Goal: Contribute content

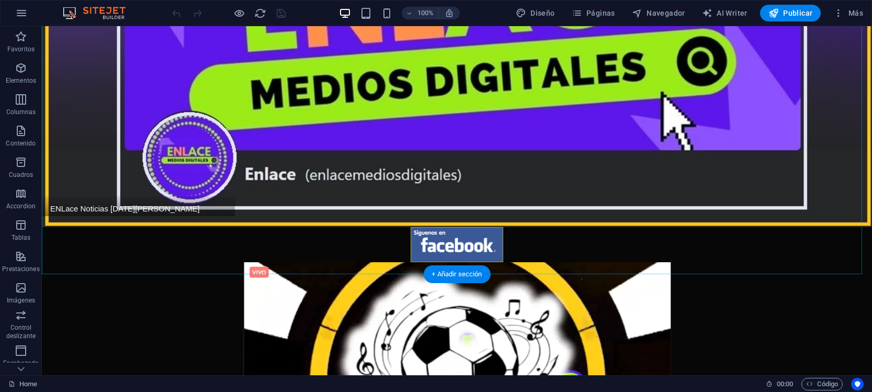
scroll to position [196, 0]
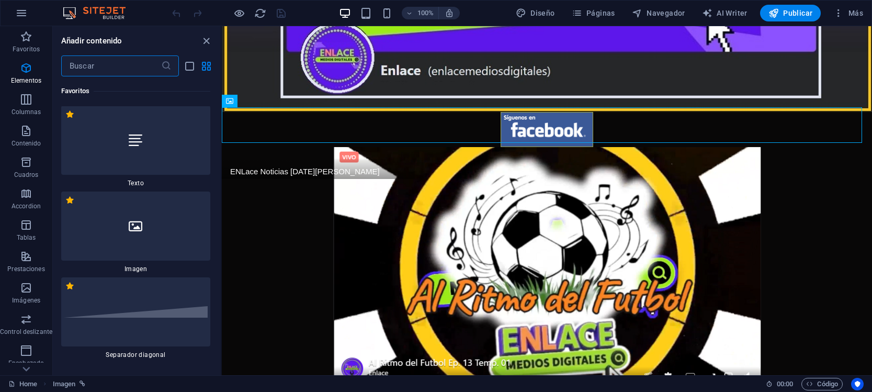
scroll to position [0, 0]
click at [163, 232] on div at bounding box center [135, 226] width 149 height 69
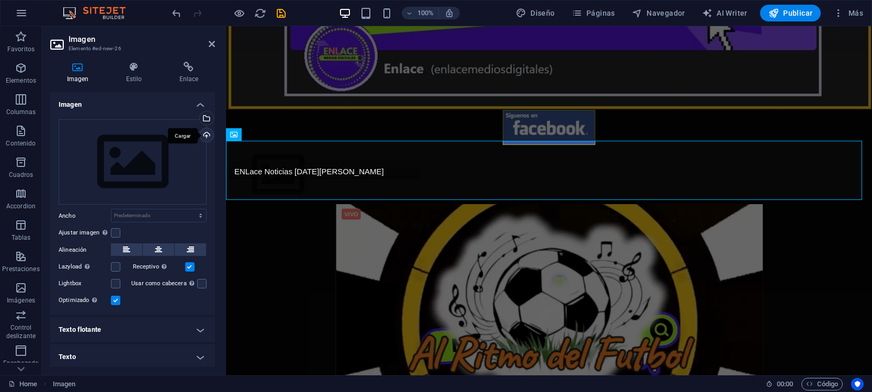
click at [198, 129] on div "Cargar" at bounding box center [206, 136] width 16 height 16
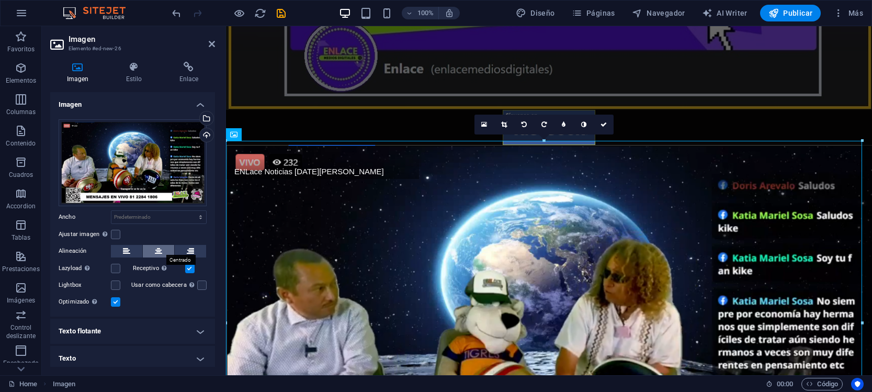
click at [157, 247] on icon at bounding box center [158, 251] width 7 height 13
click at [188, 72] on icon at bounding box center [189, 67] width 52 height 10
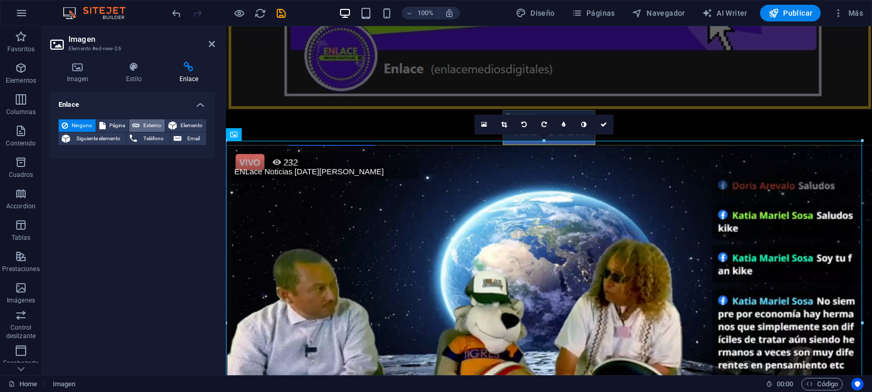
click at [147, 126] on span "Externo" at bounding box center [152, 125] width 19 height 13
select select "blank"
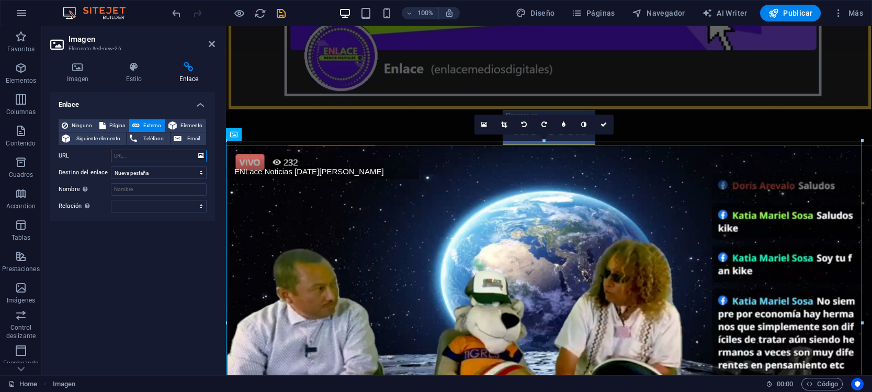
paste input "[URL][DOMAIN_NAME]"
type input "[URL][DOMAIN_NAME]"
drag, startPoint x: 275, startPoint y: 8, endPoint x: 295, endPoint y: 8, distance: 19.9
click at [275, 8] on icon "save" at bounding box center [281, 13] width 12 height 12
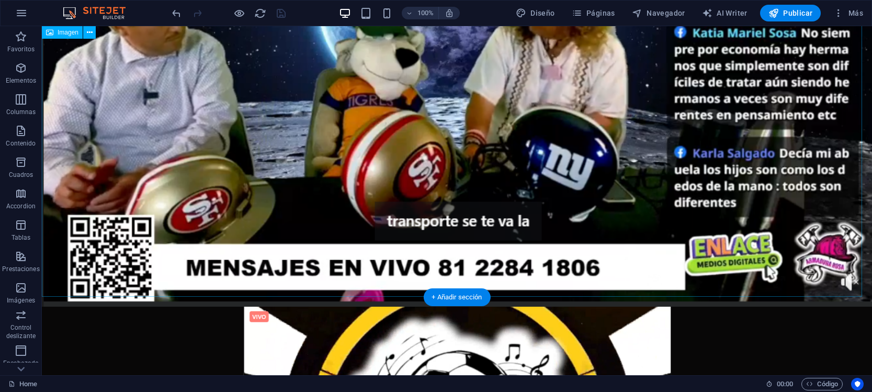
scroll to position [523, 0]
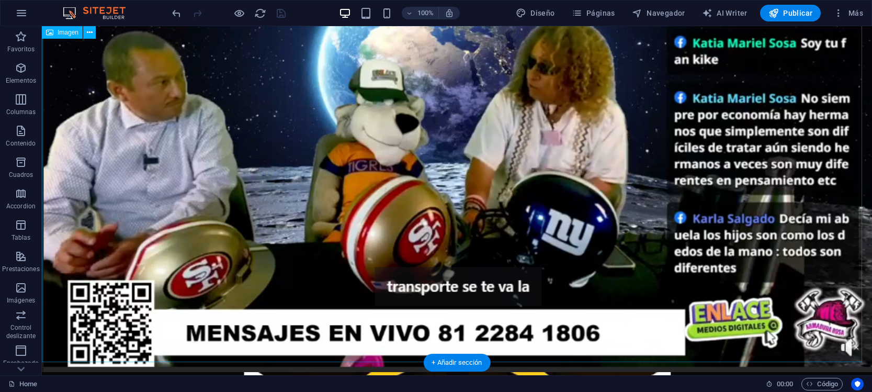
click at [752, 217] on figure at bounding box center [457, 135] width 830 height 474
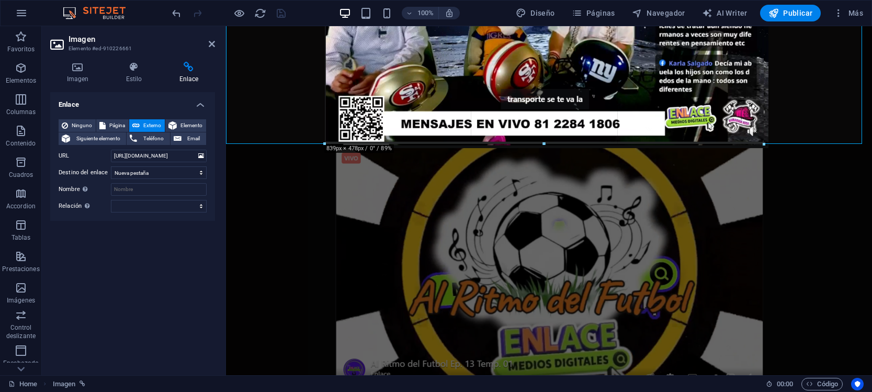
drag, startPoint x: 863, startPoint y: 256, endPoint x: 408, endPoint y: 101, distance: 480.4
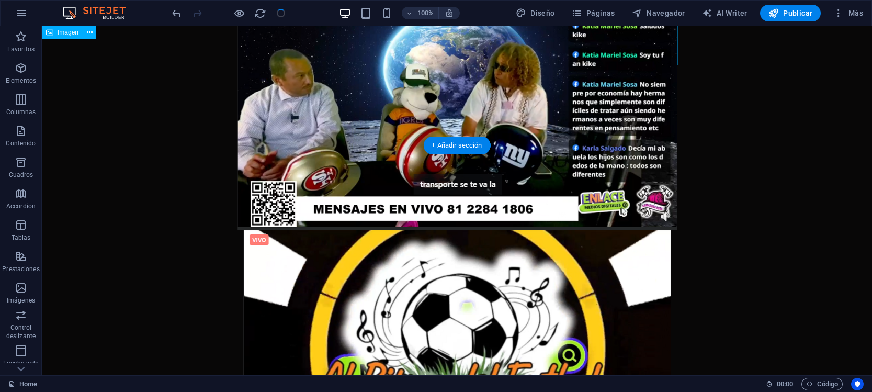
scroll to position [523, 0]
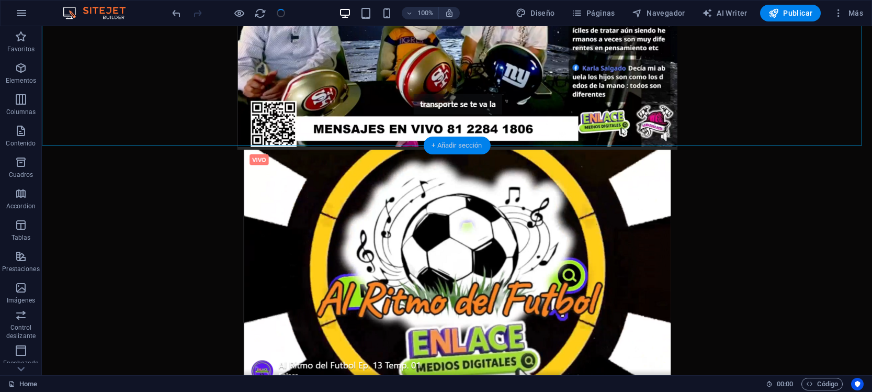
click at [466, 141] on div "+ Añadir sección" at bounding box center [456, 145] width 67 height 18
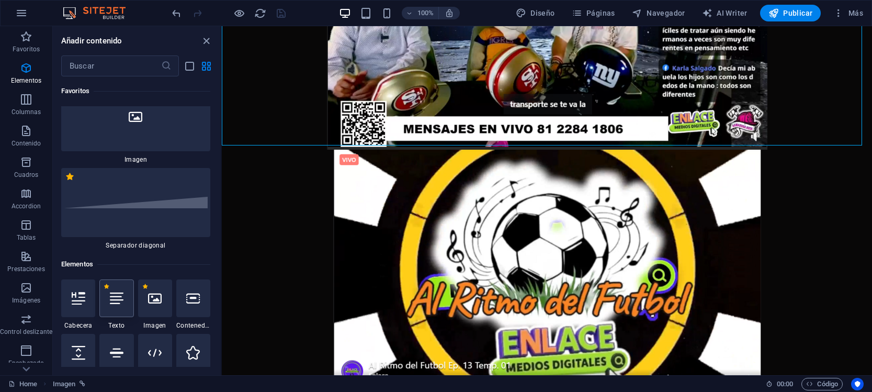
scroll to position [0, 0]
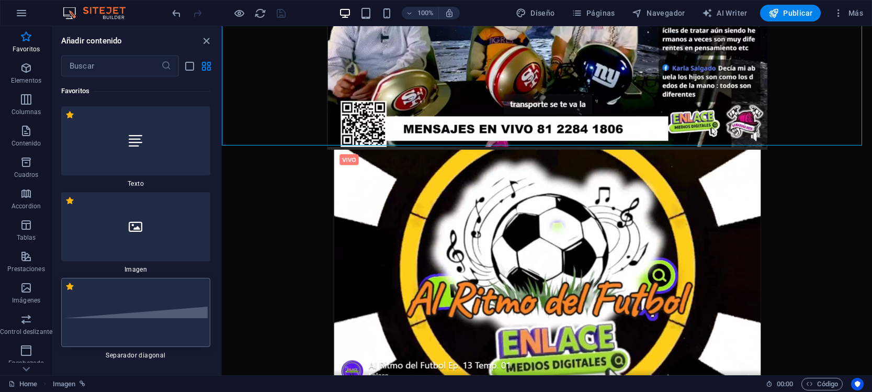
click at [159, 303] on div at bounding box center [135, 312] width 149 height 69
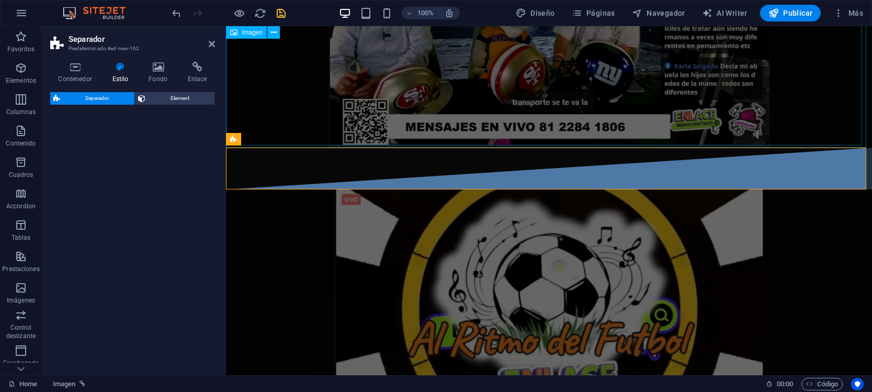
select select "diagonal"
select select "rem"
select select "preset-separator-v3-diagonal"
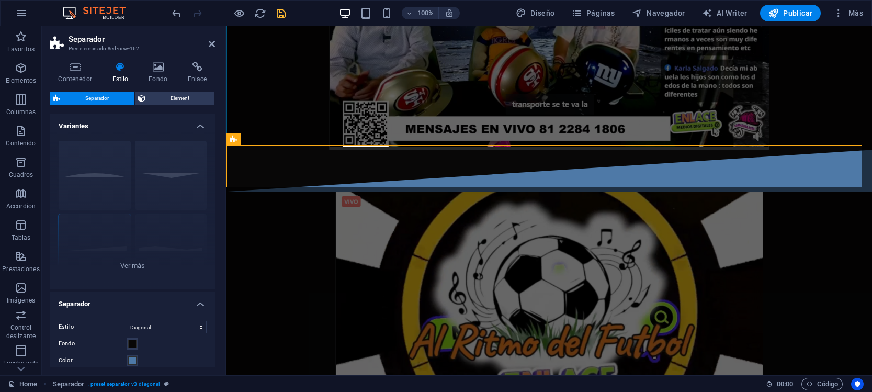
click at [278, 7] on icon "save" at bounding box center [281, 13] width 12 height 12
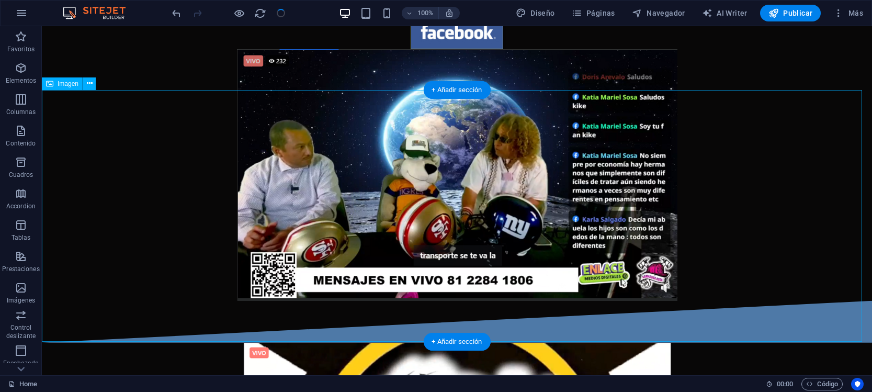
scroll to position [392, 0]
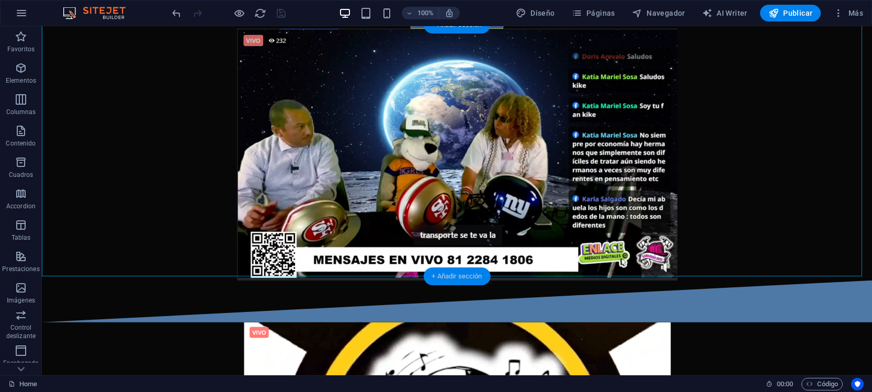
drag, startPoint x: 465, startPoint y: 273, endPoint x: 62, endPoint y: 129, distance: 428.2
click at [465, 273] on div "+ Añadir sección" at bounding box center [456, 276] width 67 height 18
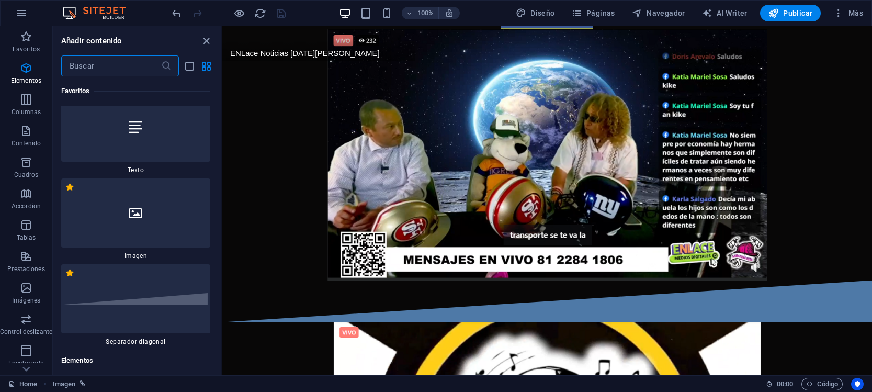
scroll to position [0, 0]
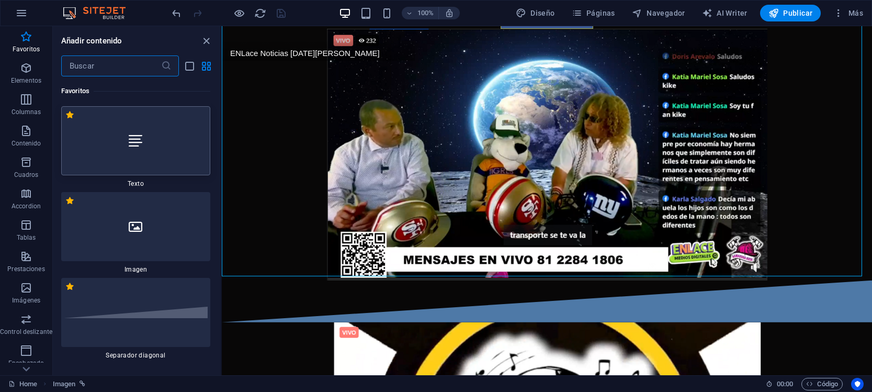
click at [186, 159] on div at bounding box center [135, 140] width 149 height 69
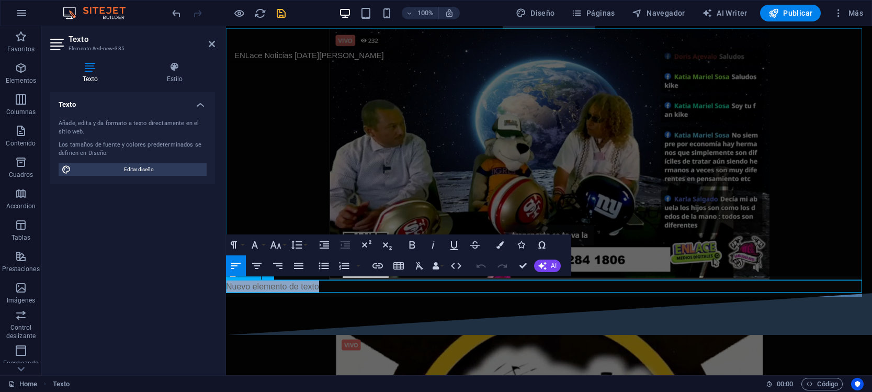
scroll to position [309, 0]
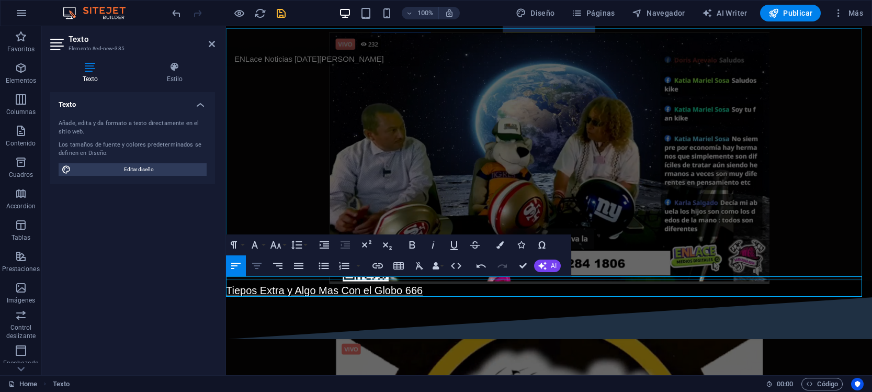
click at [260, 261] on icon "button" at bounding box center [256, 265] width 13 height 13
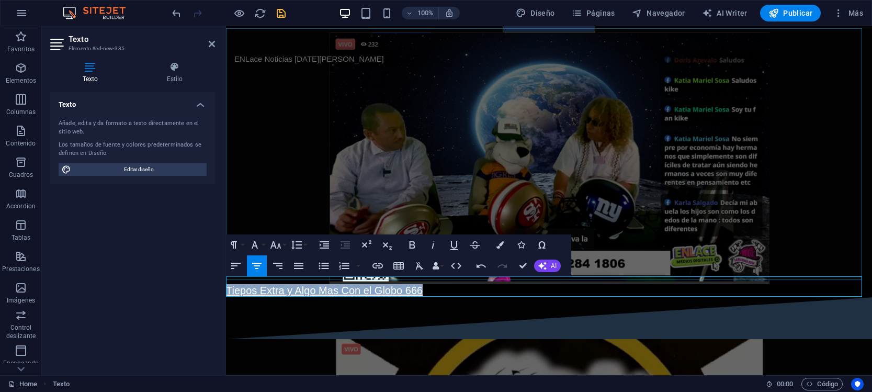
drag, startPoint x: 441, startPoint y: 286, endPoint x: 196, endPoint y: 282, distance: 245.3
click at [286, 246] on button "Font Size" at bounding box center [278, 244] width 20 height 21
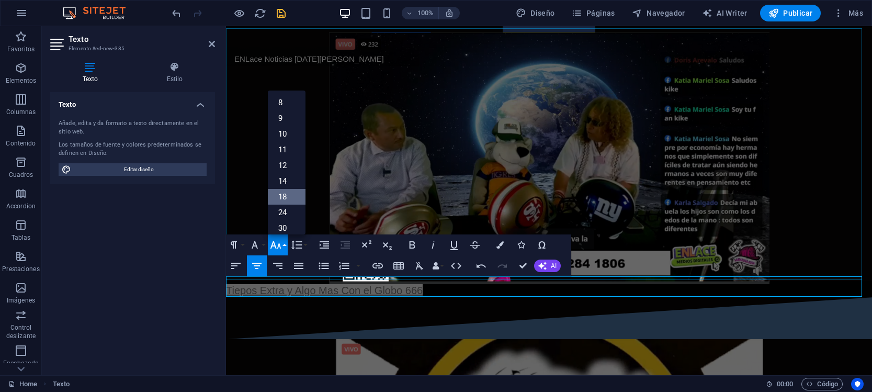
scroll to position [65, 0]
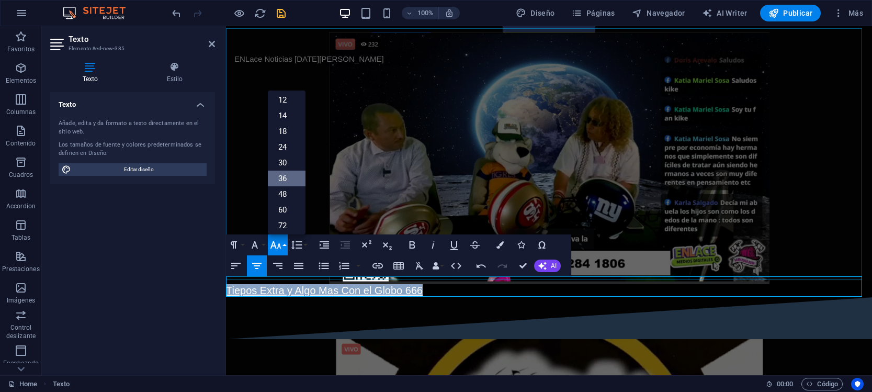
click at [294, 178] on link "36" at bounding box center [287, 178] width 38 height 16
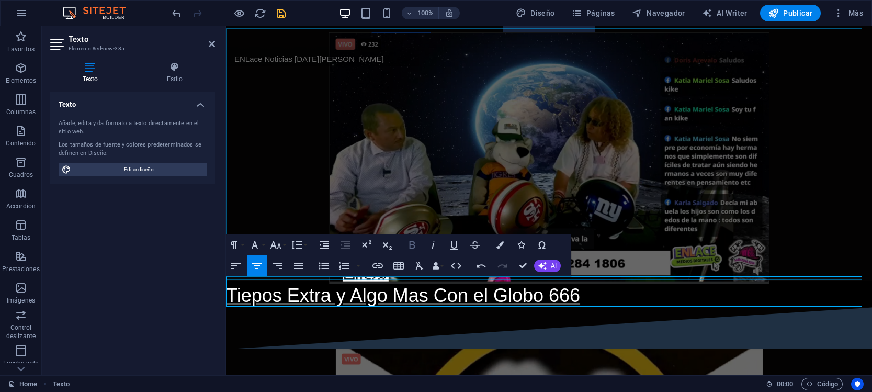
click at [415, 247] on icon "button" at bounding box center [412, 244] width 13 height 13
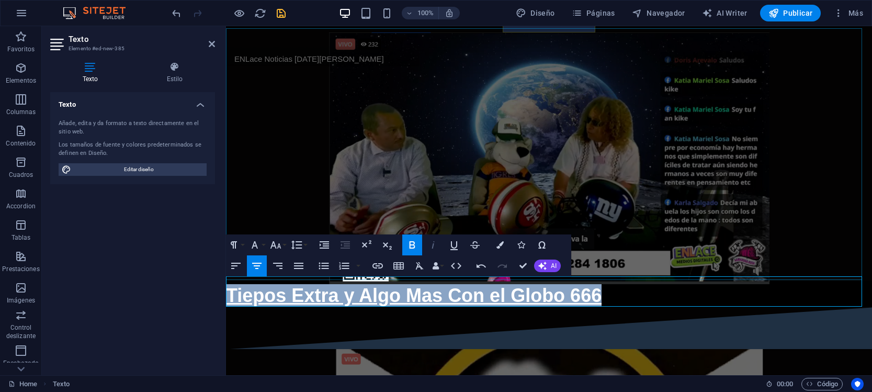
click at [429, 243] on icon "button" at bounding box center [433, 244] width 13 height 13
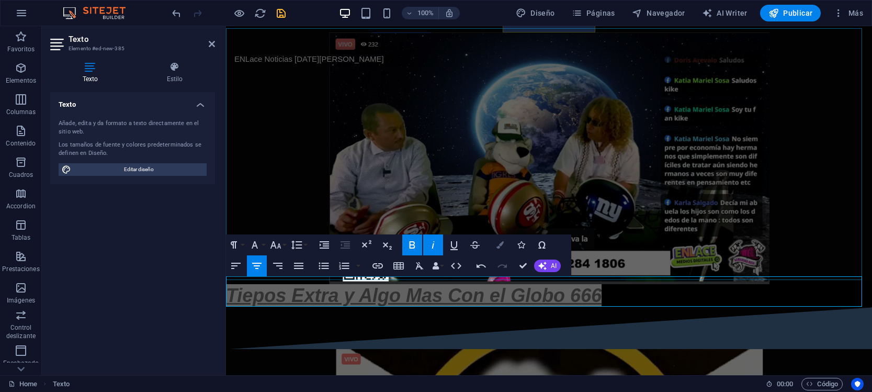
click at [505, 244] on button "Colors" at bounding box center [500, 244] width 20 height 21
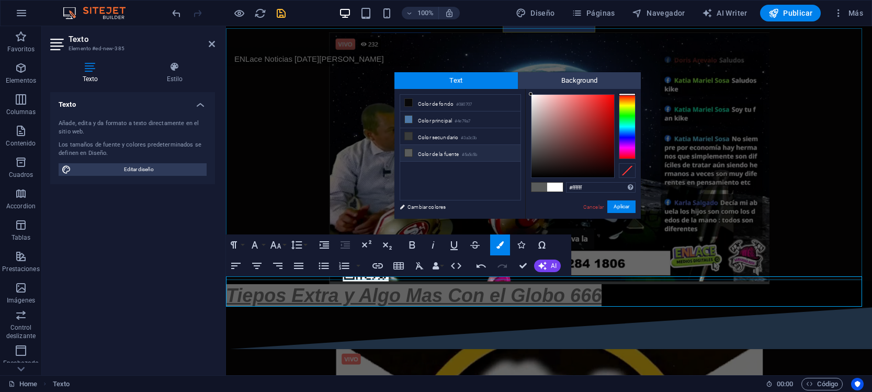
click at [629, 117] on div at bounding box center [627, 126] width 17 height 65
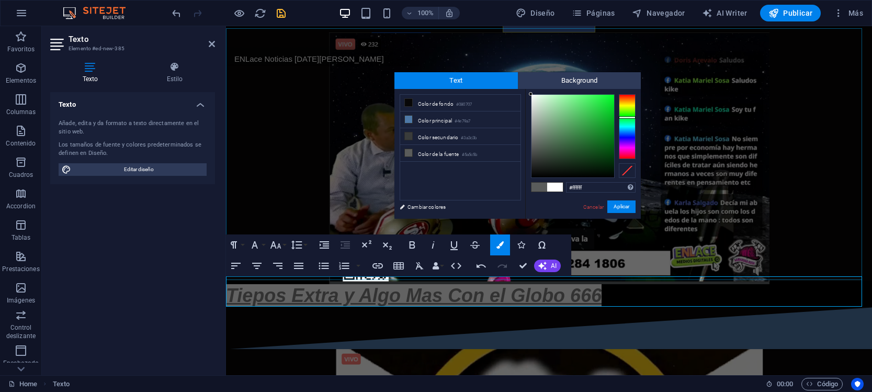
click at [626, 128] on div at bounding box center [627, 126] width 17 height 65
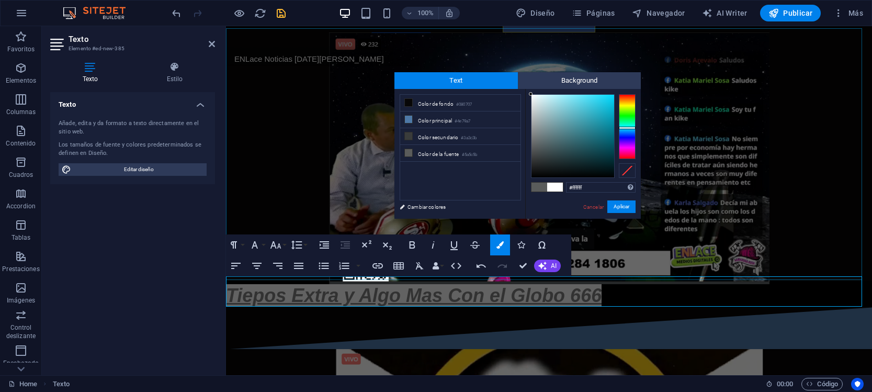
type input "#388a98"
click at [583, 128] on div at bounding box center [572, 136] width 83 height 83
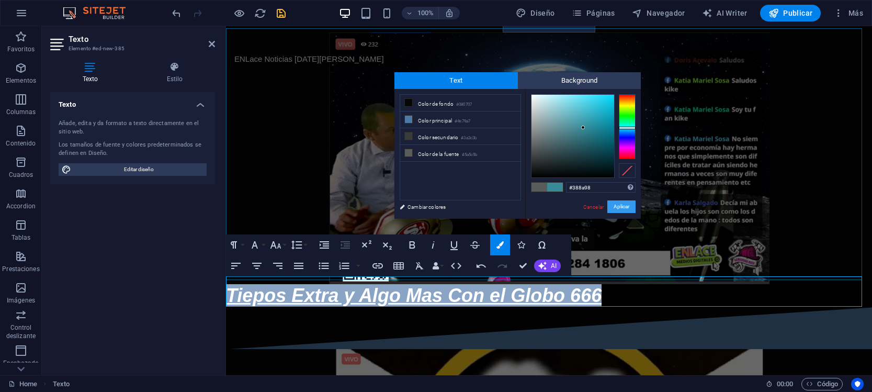
click at [618, 206] on button "Aplicar" at bounding box center [621, 206] width 28 height 13
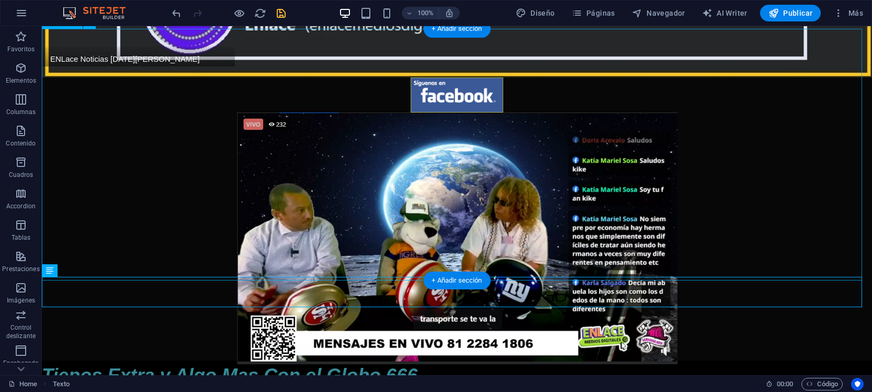
scroll to position [388, 0]
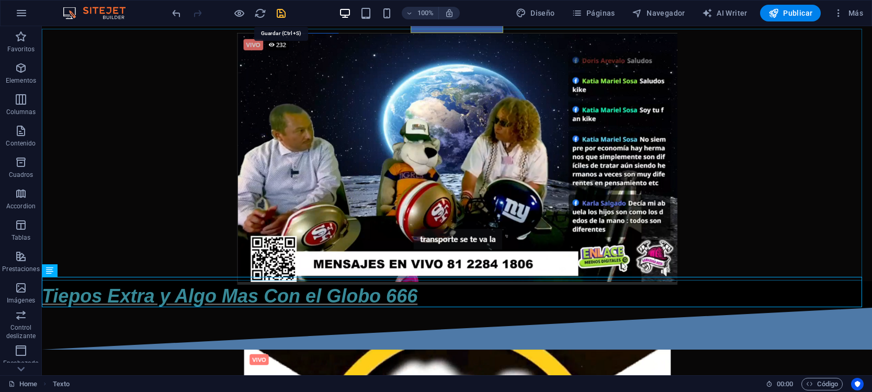
click at [284, 18] on icon "save" at bounding box center [281, 13] width 12 height 12
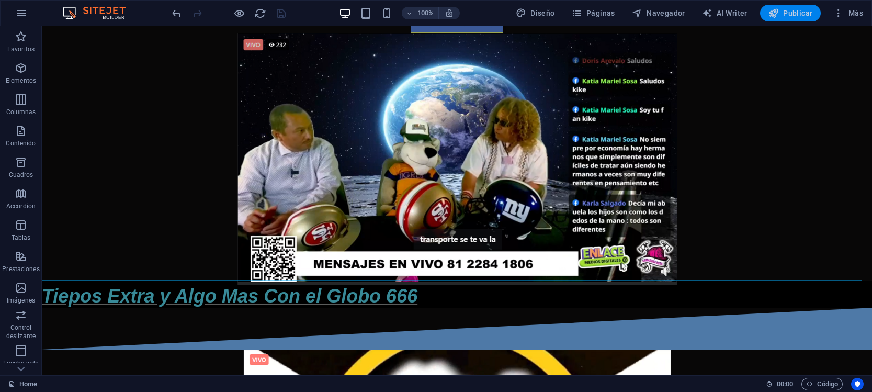
click at [799, 10] on span "Publicar" at bounding box center [790, 13] width 44 height 10
